Goal: Information Seeking & Learning: Learn about a topic

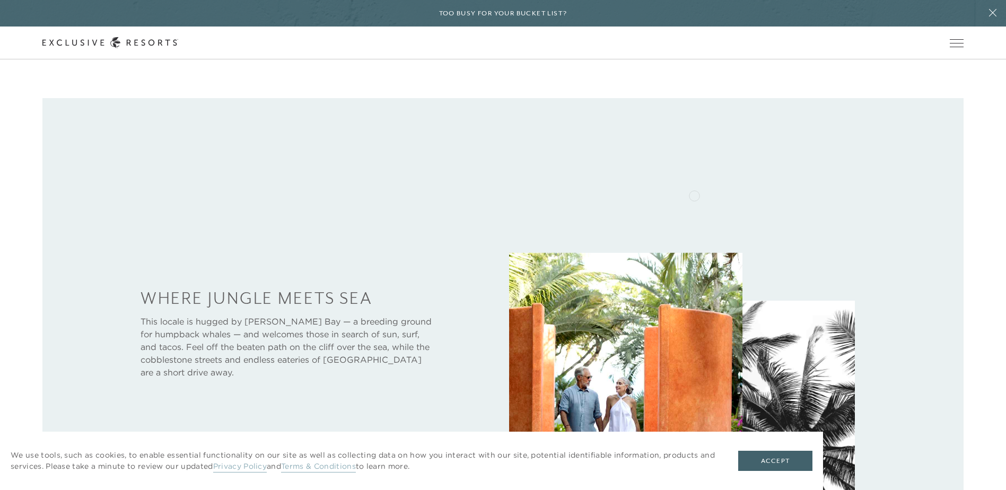
scroll to position [470, 0]
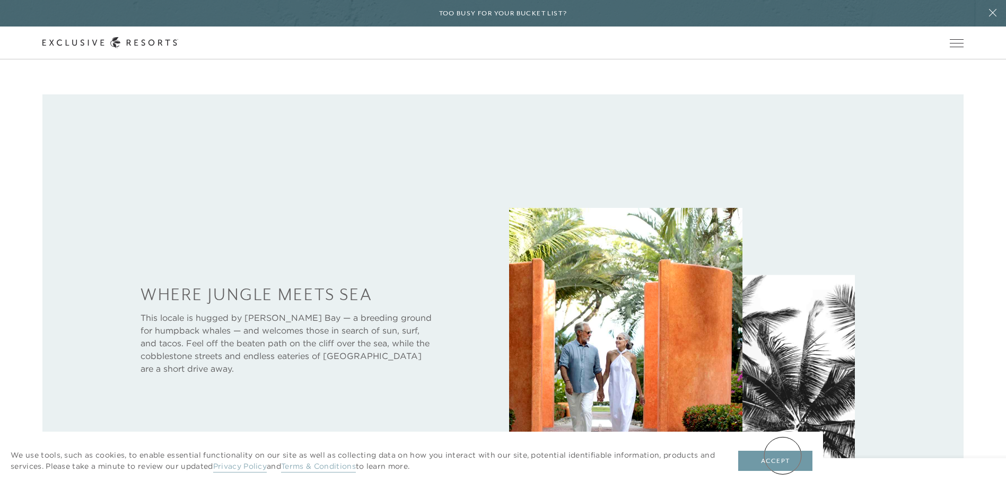
click at [783, 456] on button "Accept" at bounding box center [775, 461] width 74 height 20
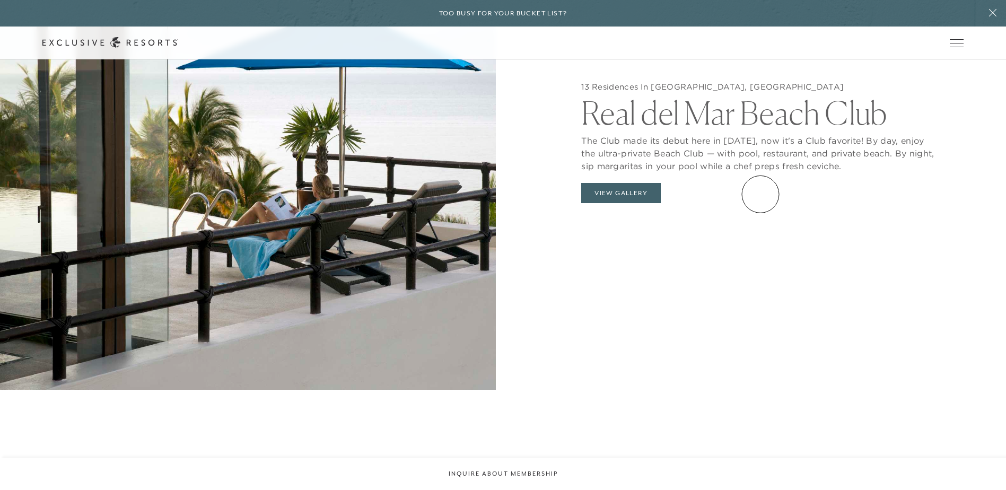
scroll to position [1265, 0]
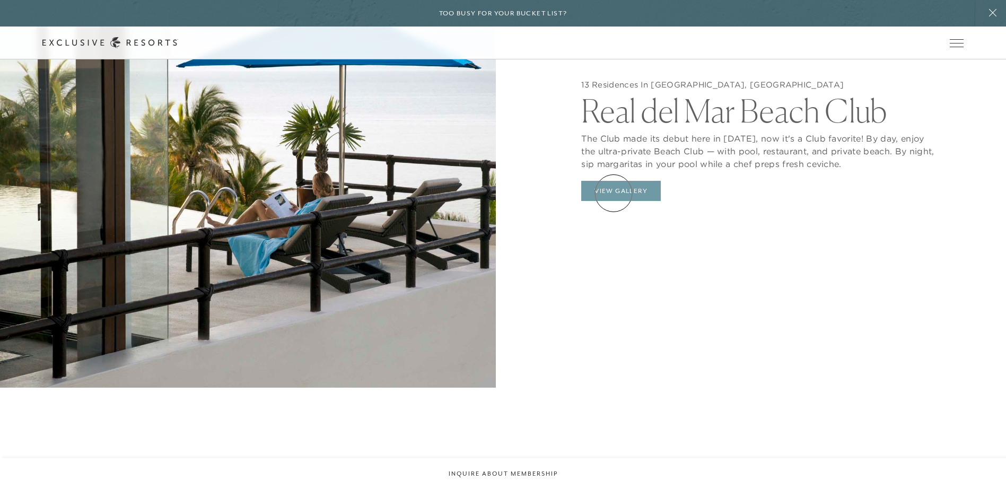
click at [613, 193] on button "View Gallery" at bounding box center [621, 191] width 80 height 20
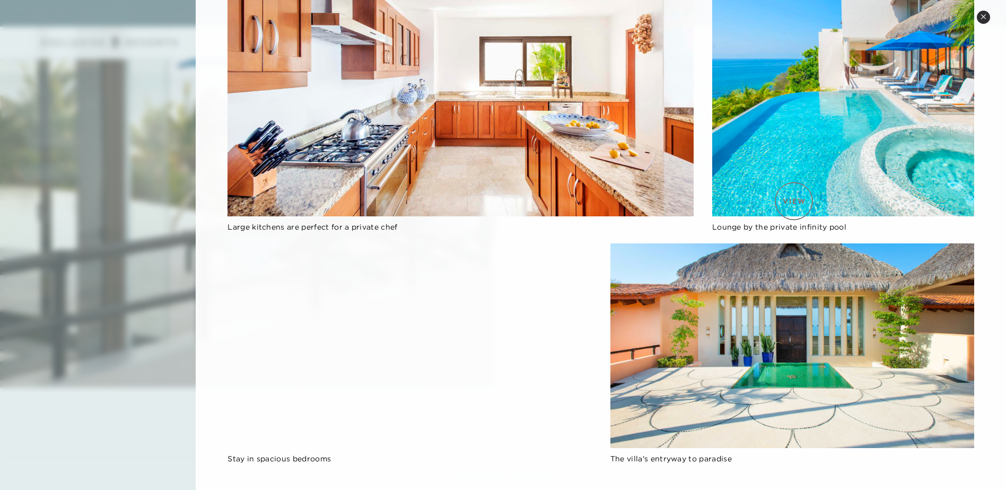
scroll to position [1067, 0]
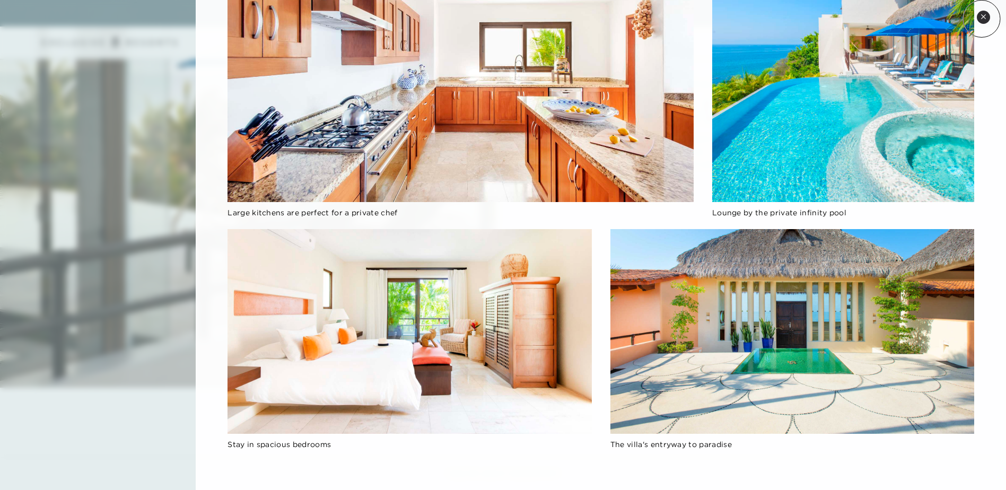
click at [982, 19] on icon at bounding box center [983, 17] width 6 height 6
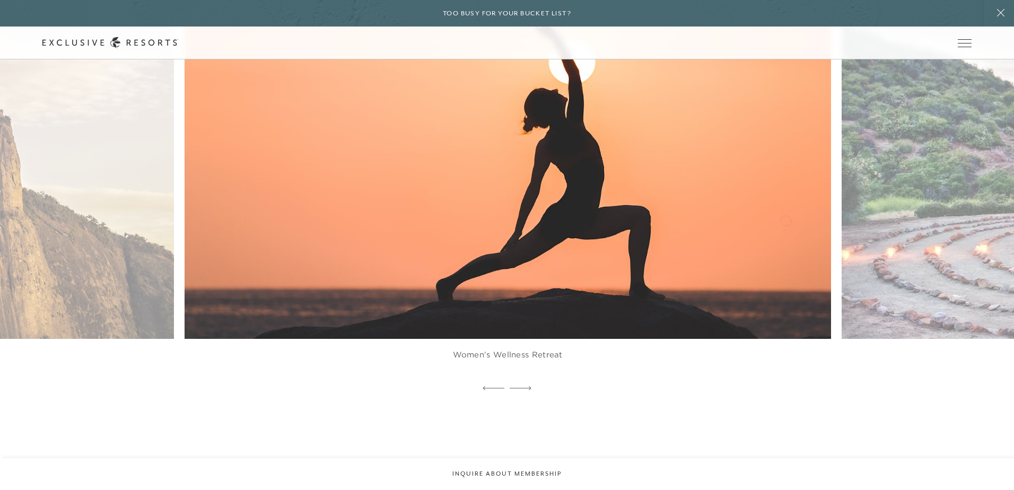
scroll to position [0, 0]
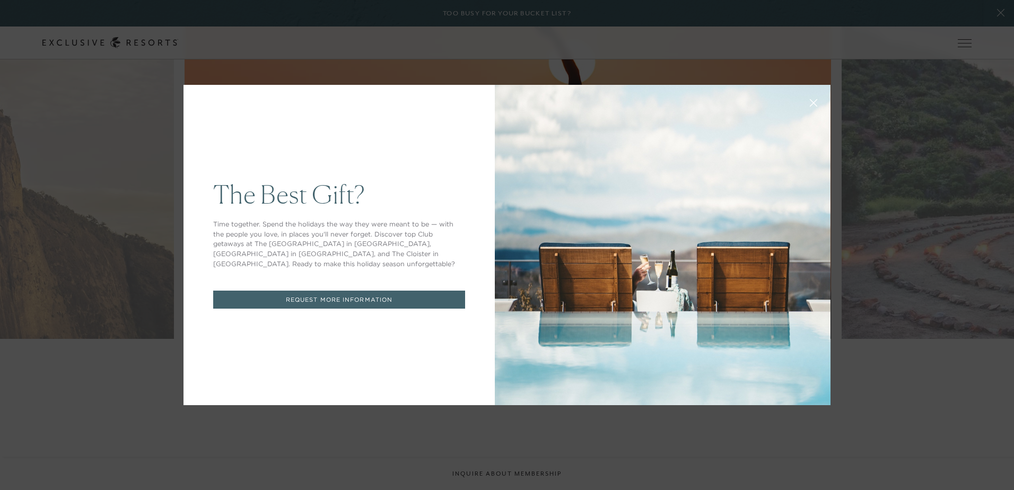
click at [859, 317] on div "The Best Gift? Time together. Spend the holidays the way they were meant to be …" at bounding box center [507, 245] width 1014 height 490
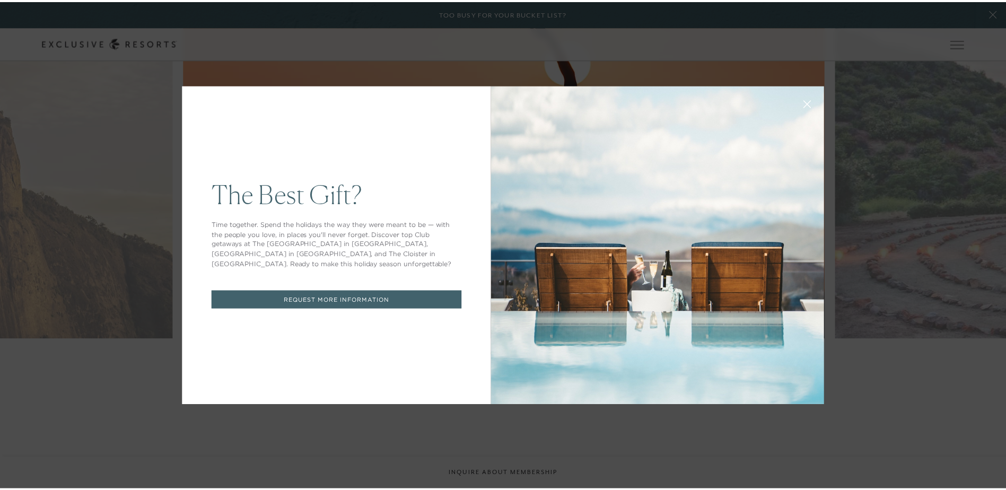
click at [810, 103] on icon at bounding box center [814, 105] width 8 height 8
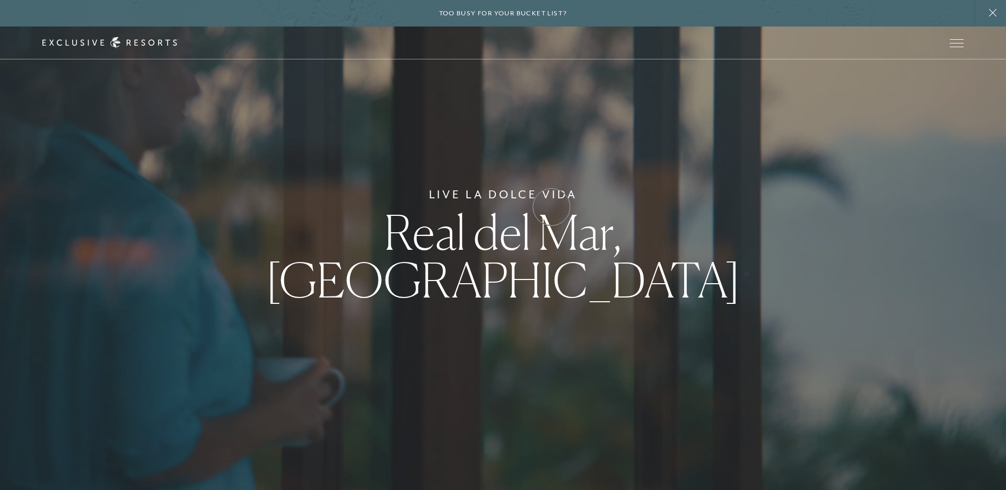
drag, startPoint x: 540, startPoint y: 340, endPoint x: 551, endPoint y: 207, distance: 134.1
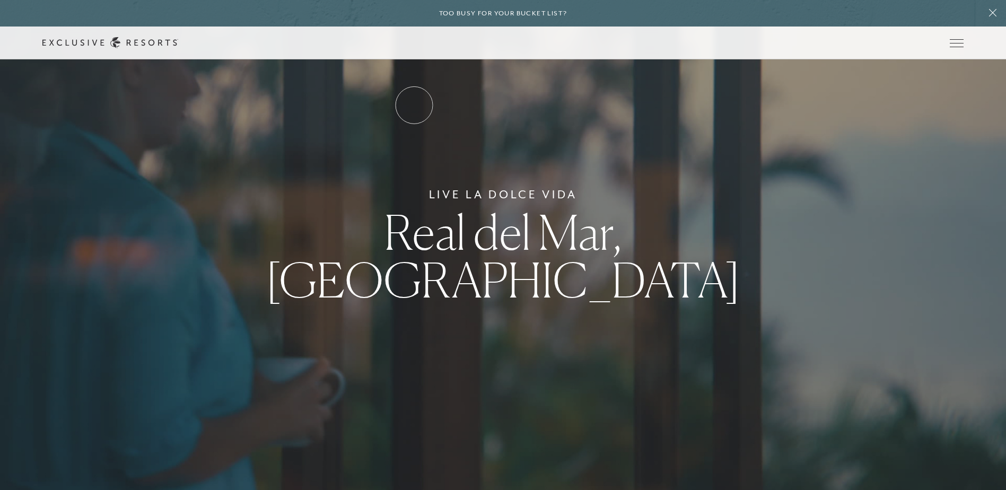
click at [0, 0] on link "Residence Collection" at bounding box center [0, 0] width 0 height 0
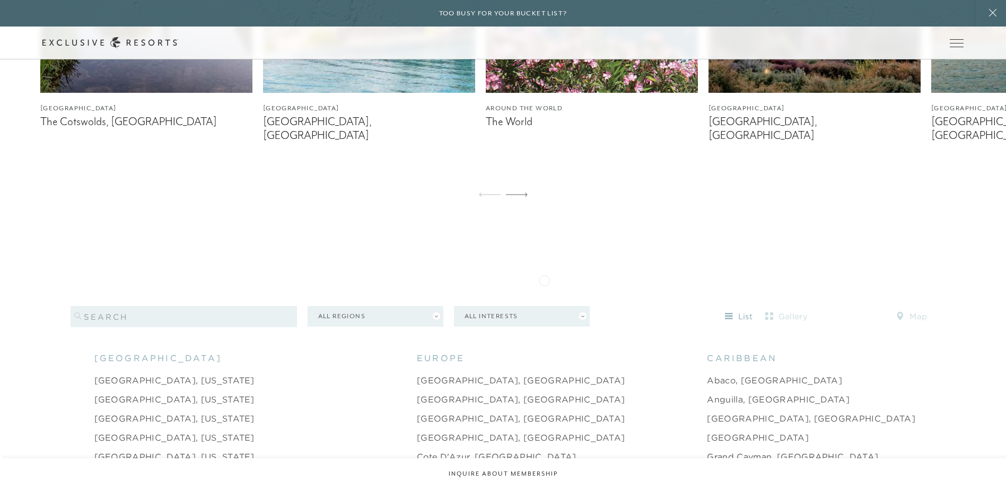
scroll to position [901, 0]
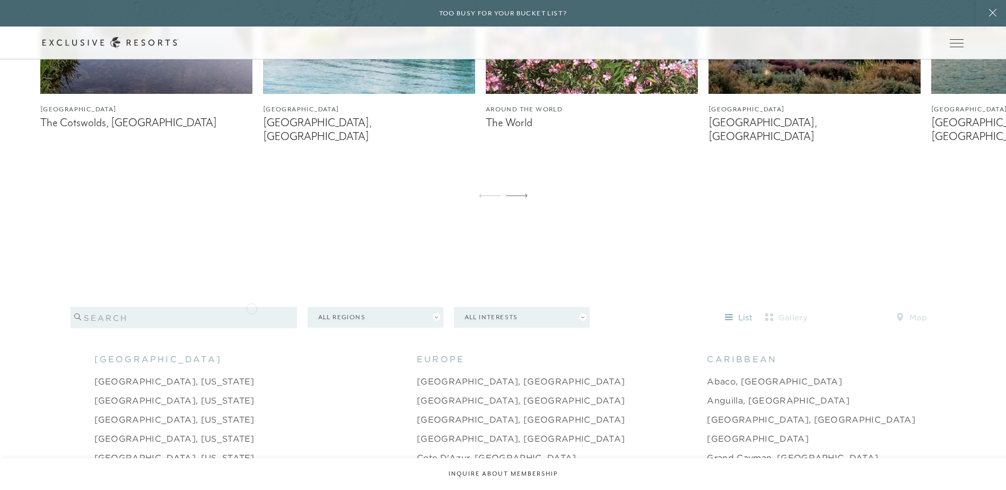
click at [250, 308] on input "search" at bounding box center [184, 317] width 226 height 21
type input "Puerta Vallarta"
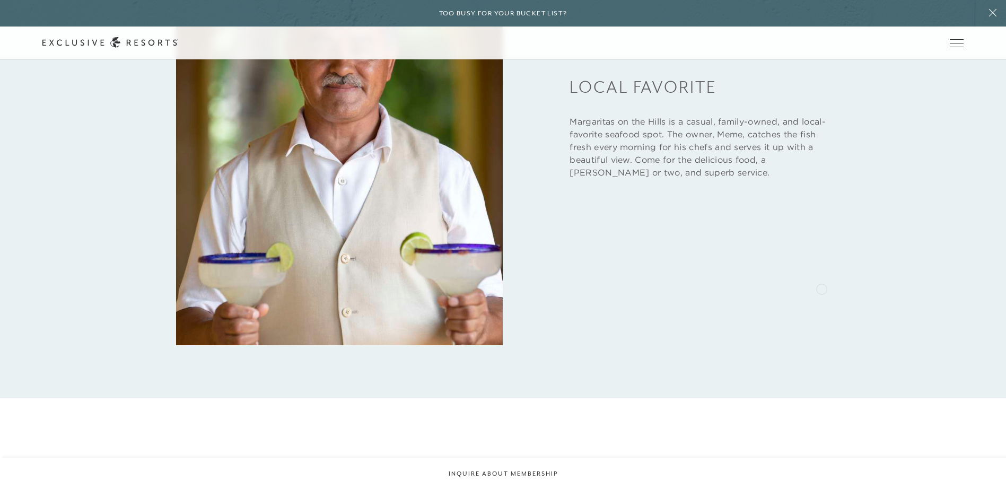
scroll to position [1538, 0]
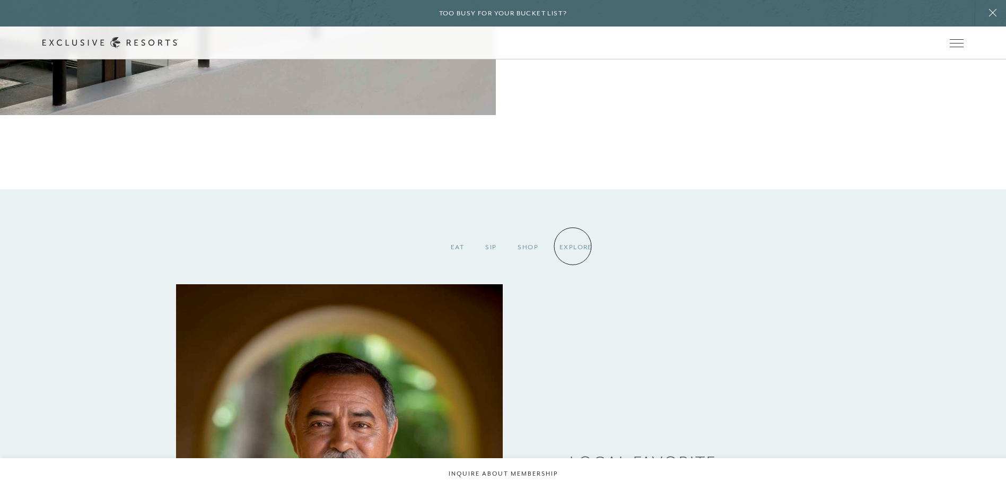
click at [573, 246] on div "Explore" at bounding box center [576, 247] width 54 height 31
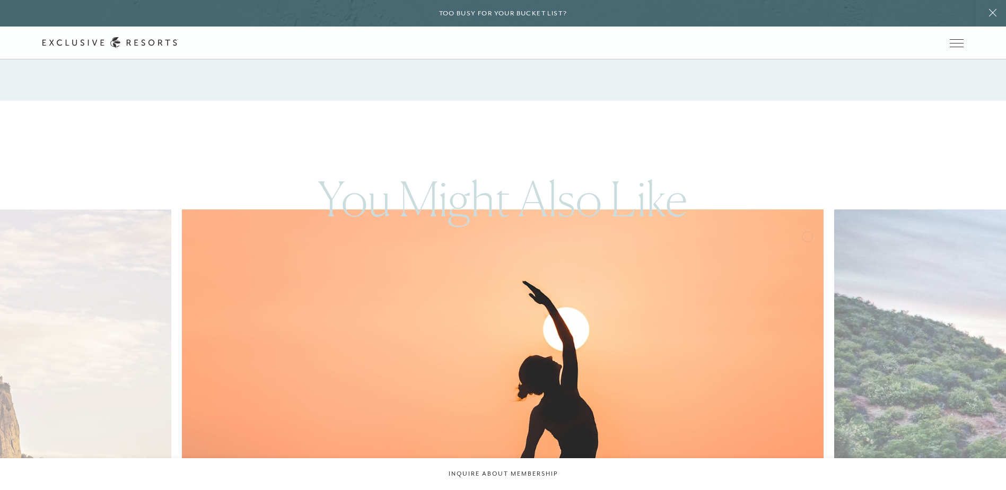
scroll to position [2492, 0]
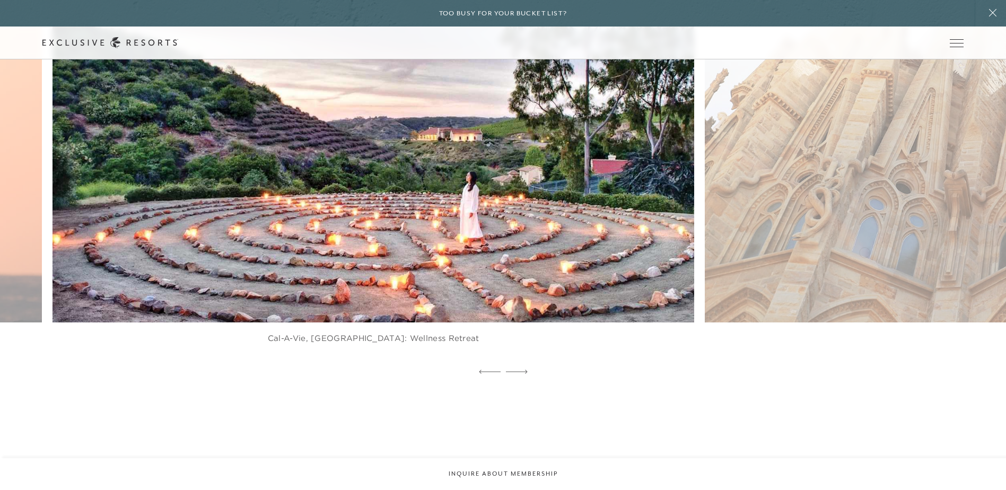
click at [55, 252] on img at bounding box center [395, 125] width 706 height 434
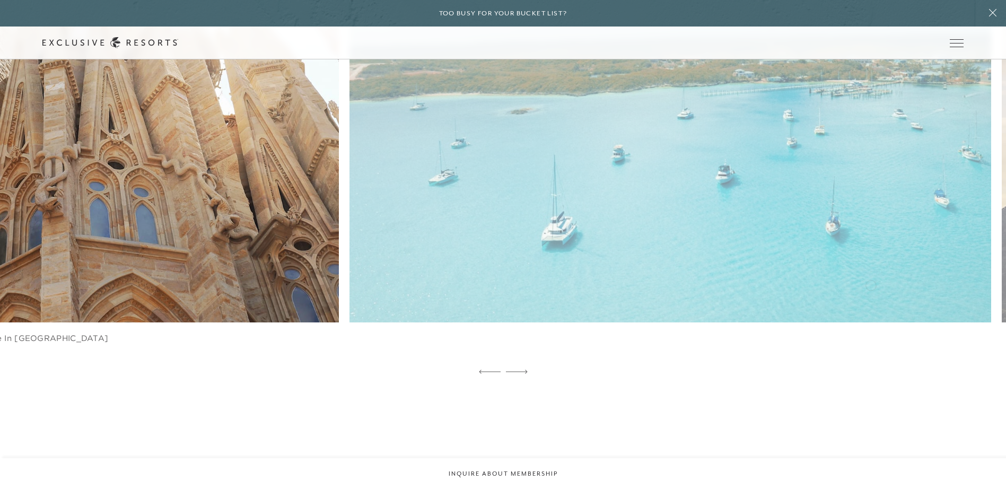
click at [339, 278] on img at bounding box center [692, 125] width 706 height 434
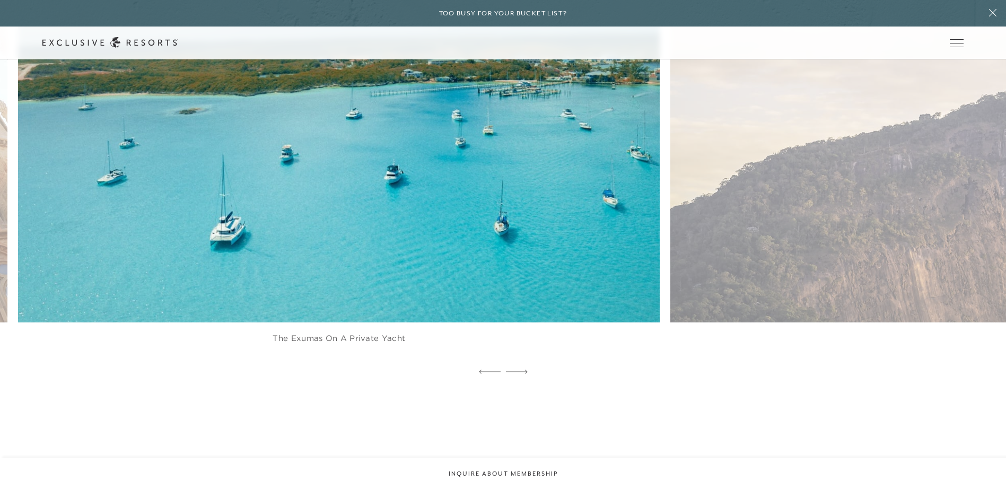
click at [319, 267] on div "4 or 7 Days at [GEOGRAPHIC_DATA], [US_STATE] Cal-A-Vie, [GEOGRAPHIC_DATA]: Well…" at bounding box center [503, 154] width 1006 height 453
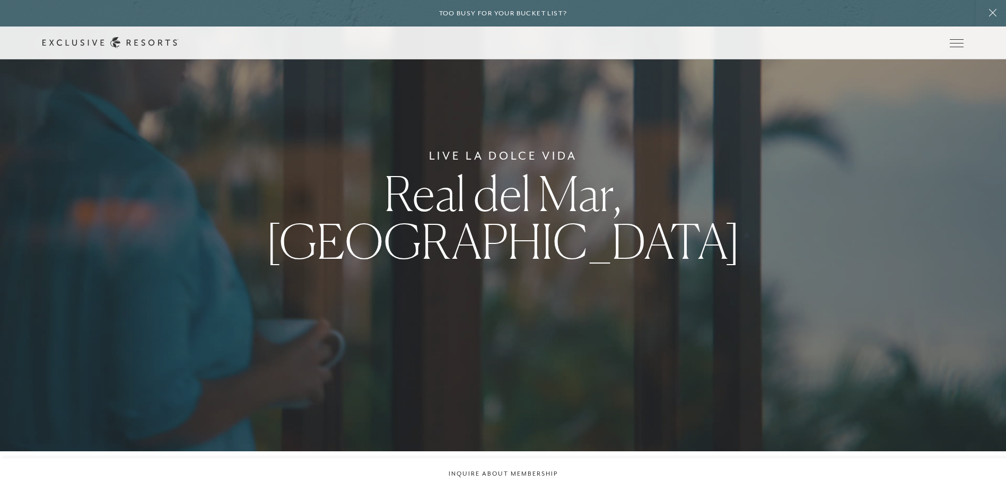
scroll to position [53, 0]
